Goal: Transaction & Acquisition: Purchase product/service

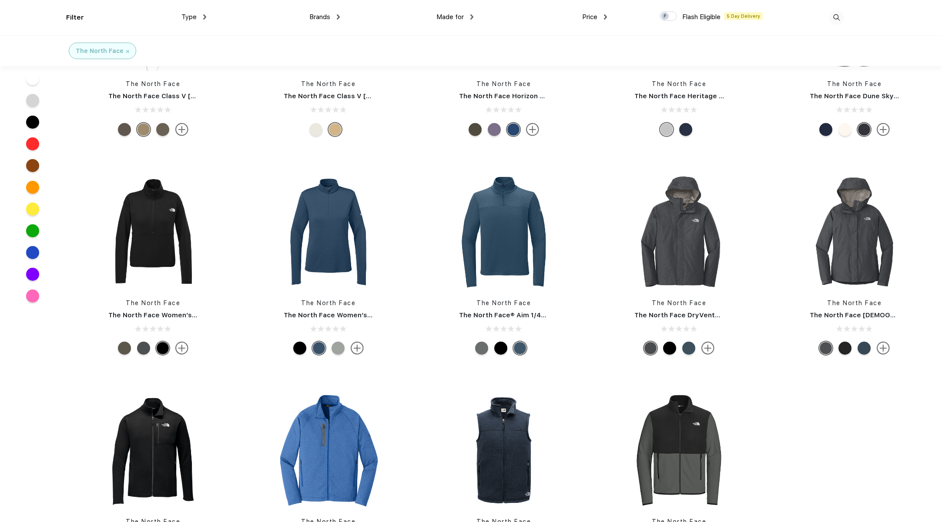
scroll to position [666, 0]
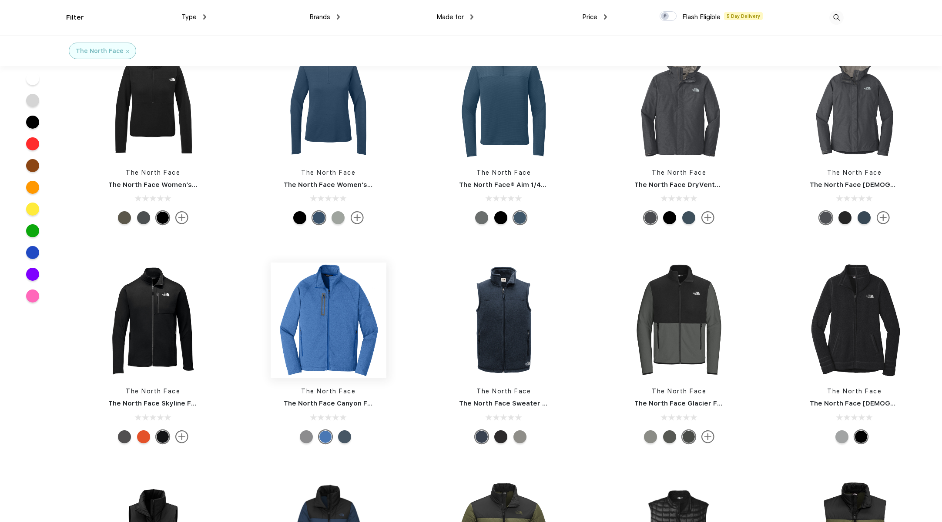
click at [345, 334] on img at bounding box center [329, 321] width 116 height 116
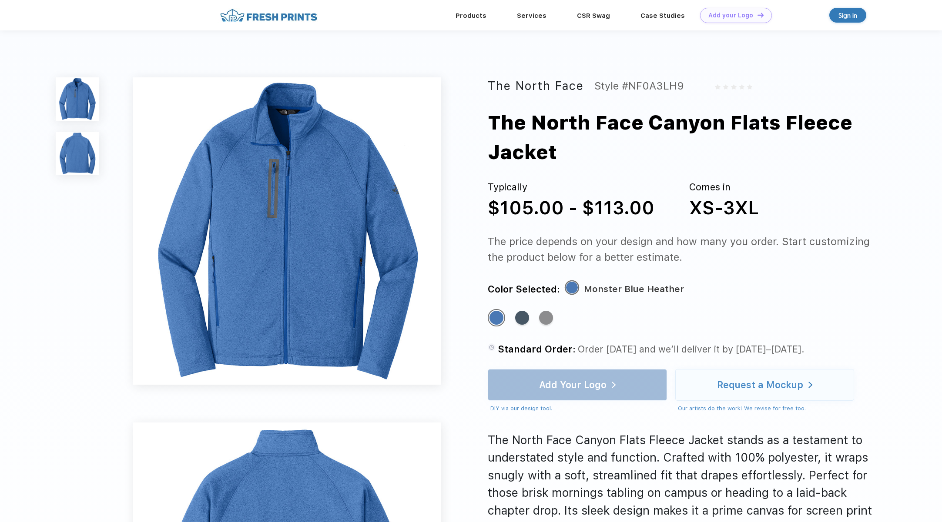
scroll to position [256, 0]
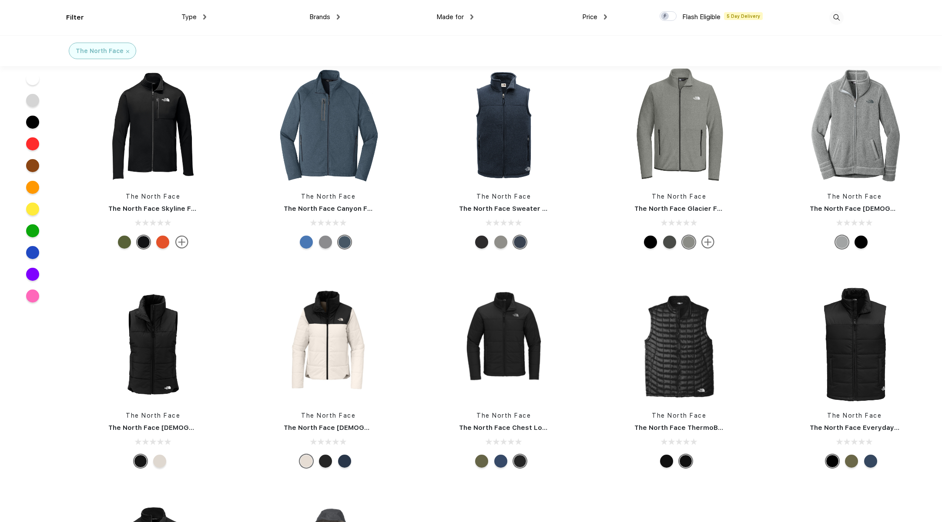
scroll to position [1101, 0]
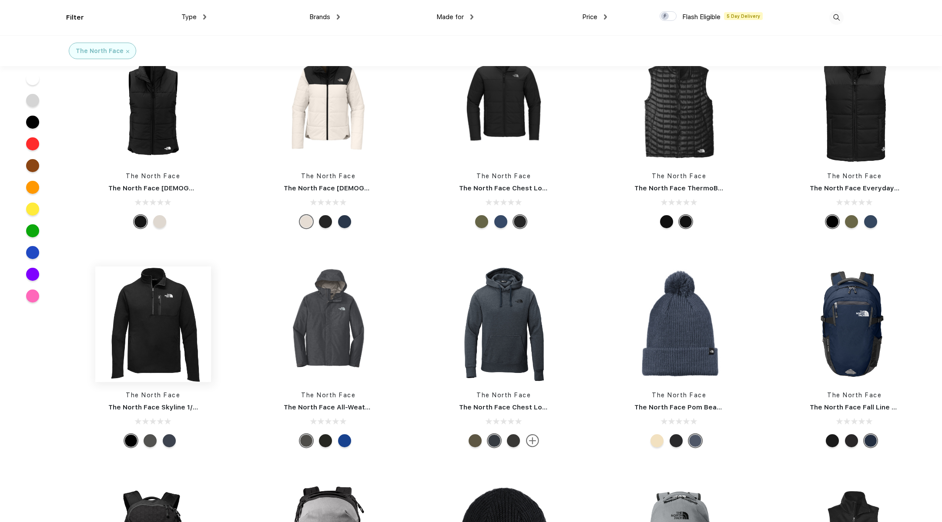
click at [151, 320] on img at bounding box center [153, 325] width 116 height 116
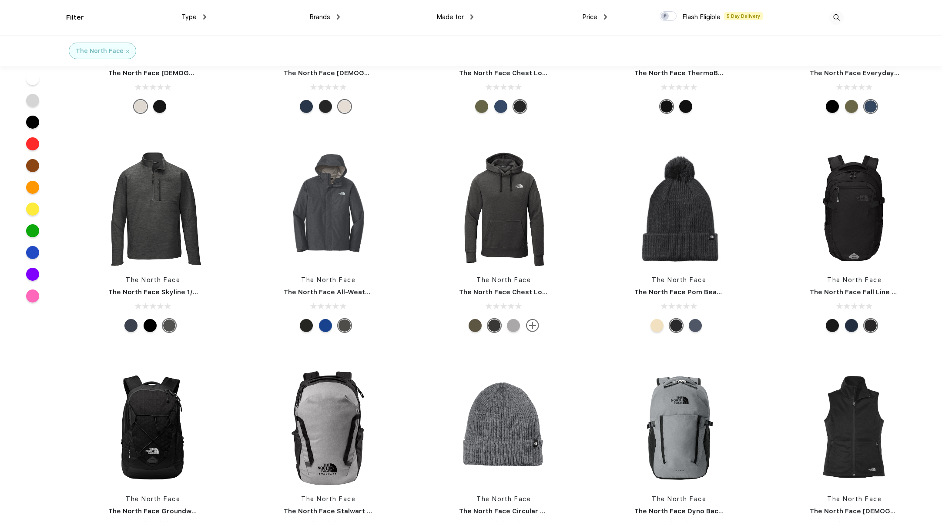
scroll to position [1239, 0]
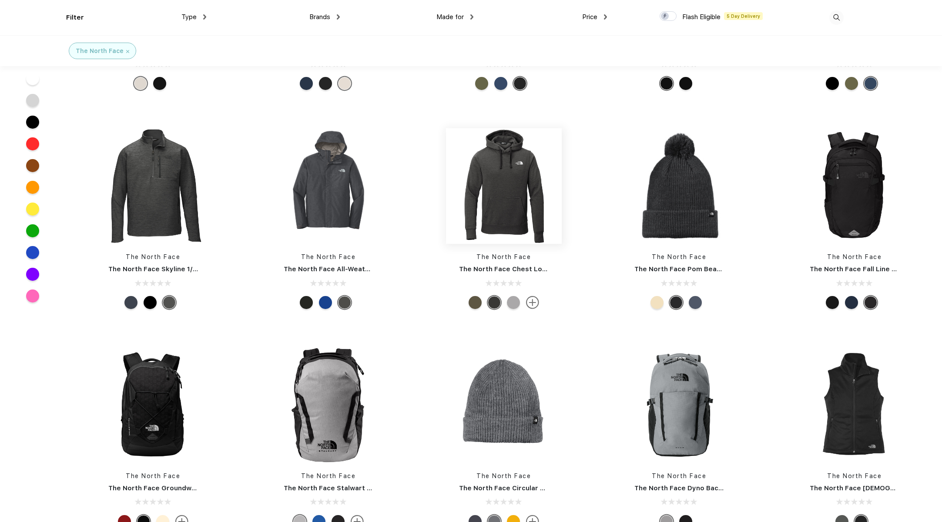
click at [494, 195] on img at bounding box center [504, 186] width 116 height 116
